Goal: Task Accomplishment & Management: Use online tool/utility

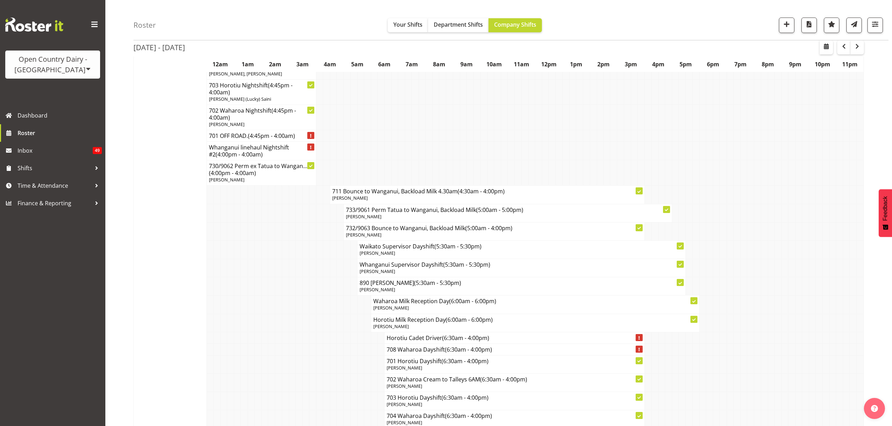
scroll to position [3380, 0]
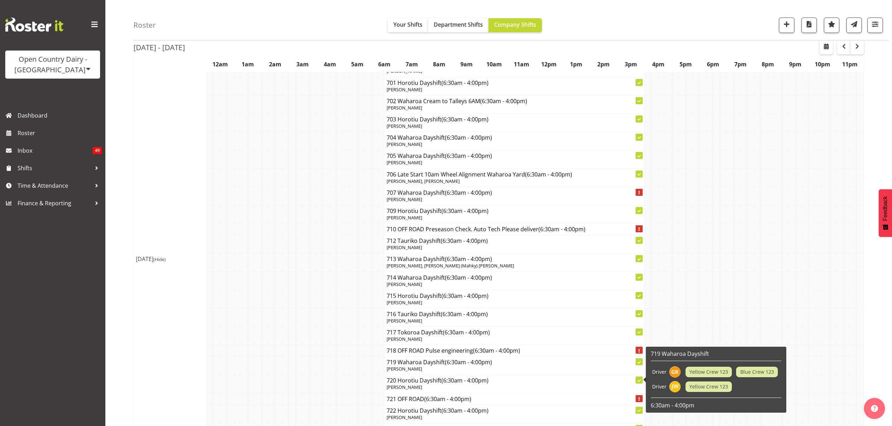
scroll to position [3886, 0]
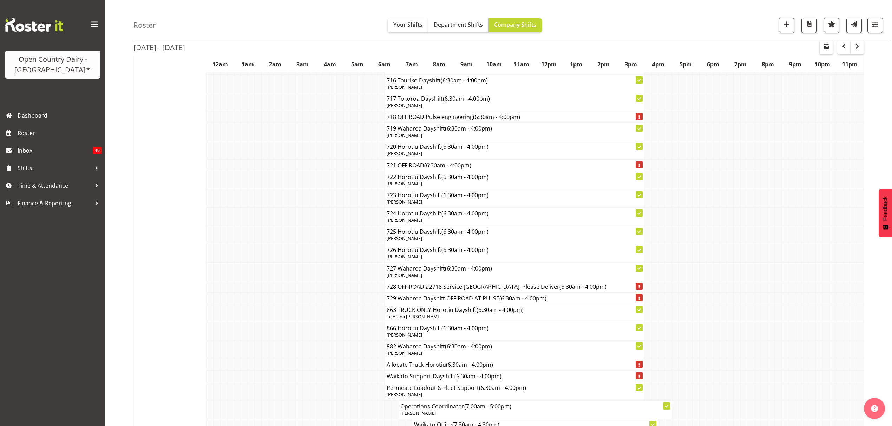
click at [225, 281] on td at bounding box center [223, 272] width 7 height 18
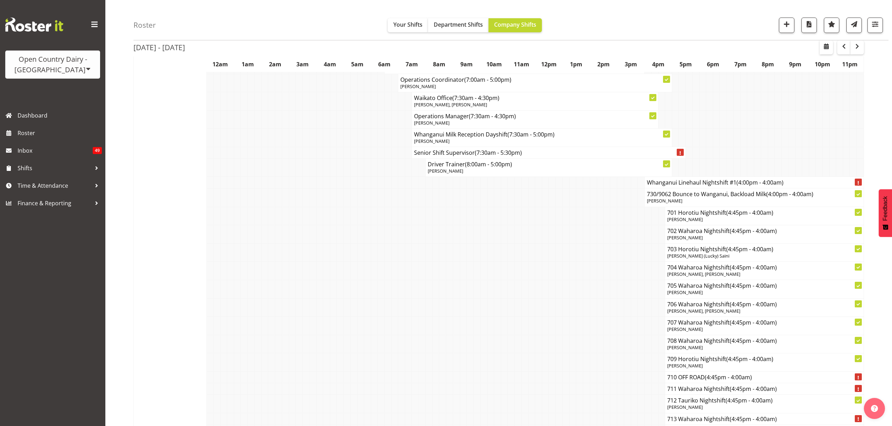
scroll to position [4214, 0]
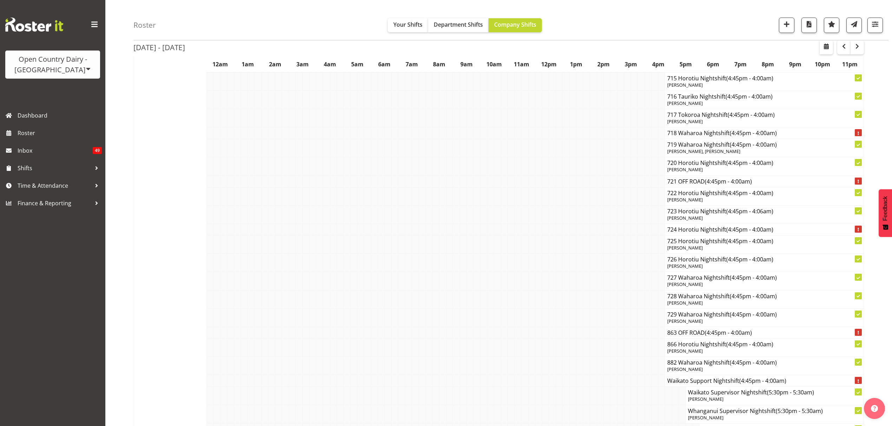
scroll to position [4401, 0]
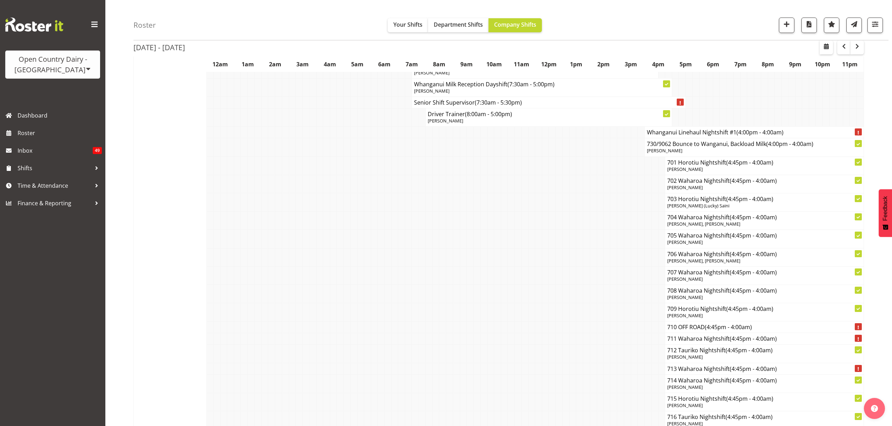
scroll to position [4261, 0]
